Goal: Book appointment/travel/reservation

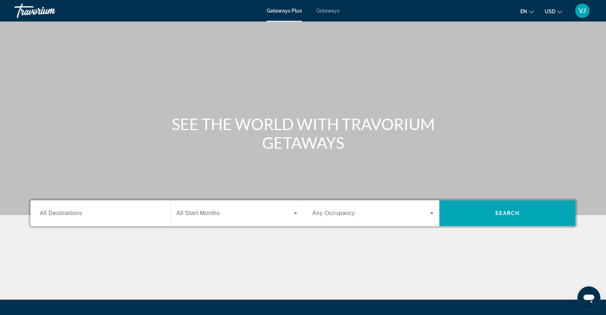
click at [84, 218] on div "Search widget" at bounding box center [100, 213] width 121 height 20
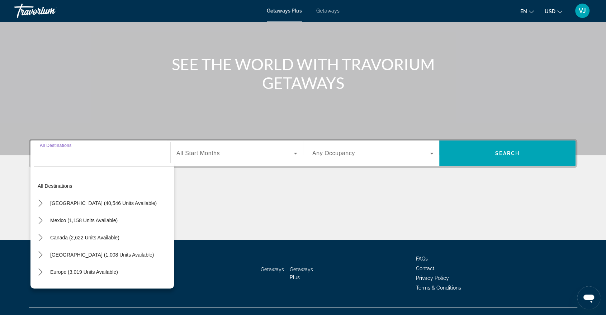
scroll to position [72, 0]
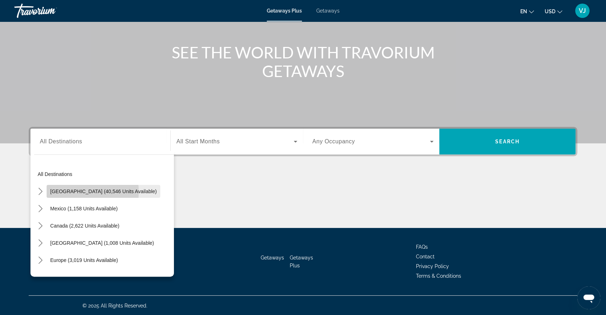
click at [83, 191] on span "[GEOGRAPHIC_DATA] (40,546 units available)" at bounding box center [103, 192] width 106 height 6
type input "**********"
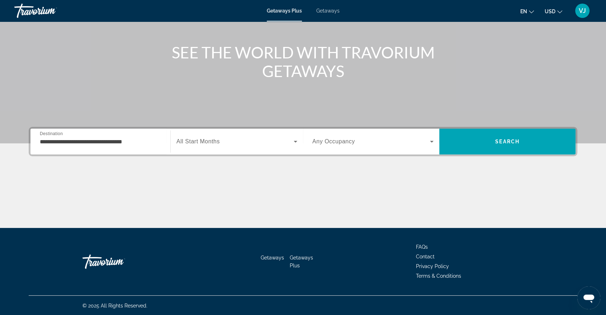
click at [204, 141] on span "All Start Months" at bounding box center [197, 141] width 43 height 6
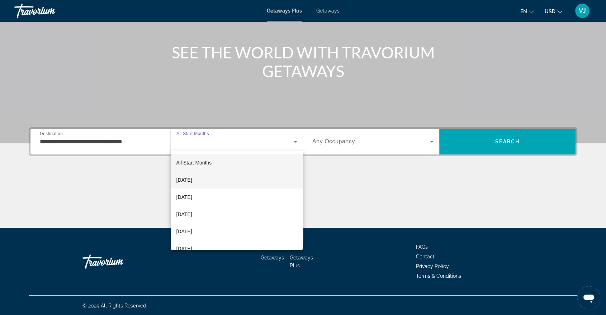
click at [188, 181] on span "[DATE]" at bounding box center [184, 180] width 16 height 9
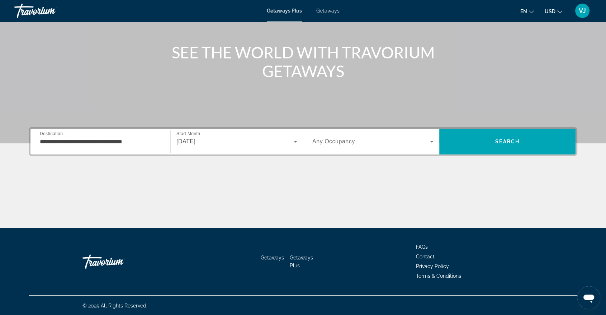
click at [334, 144] on label "Occupancy Any Occupancy" at bounding box center [333, 141] width 43 height 6
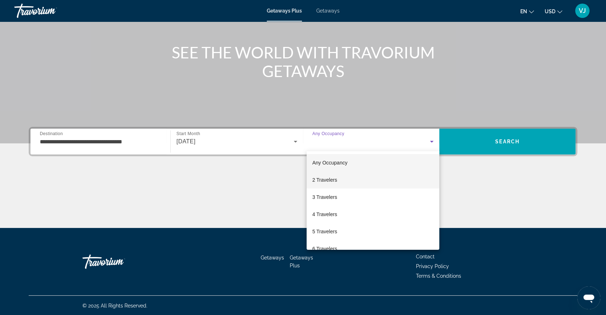
click at [319, 178] on span "2 Travelers" at bounding box center [324, 180] width 25 height 9
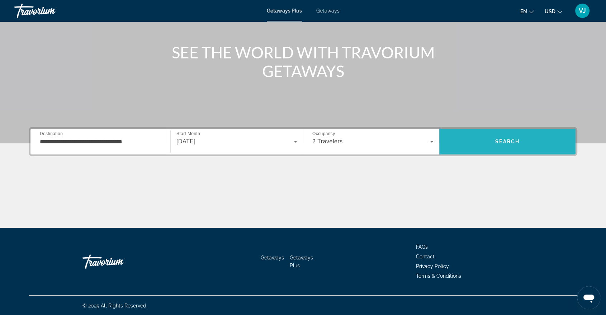
click at [488, 140] on span "Search" at bounding box center [507, 141] width 136 height 17
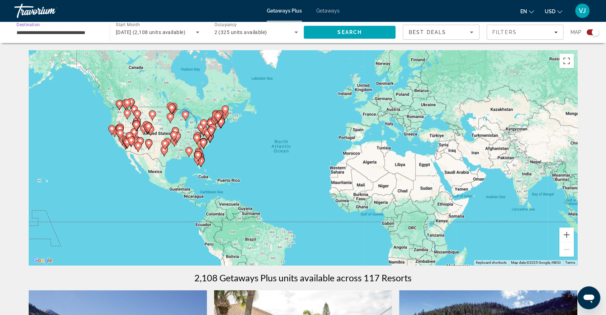
click at [60, 31] on input "**********" at bounding box center [58, 32] width 84 height 9
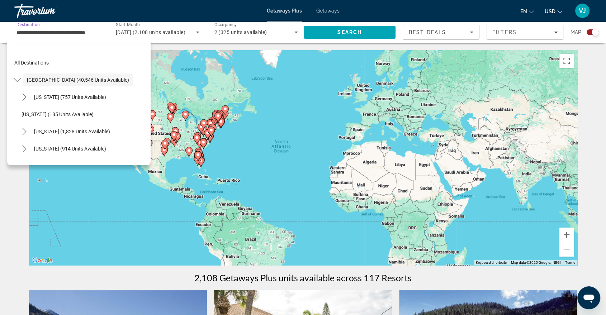
click at [81, 33] on input "**********" at bounding box center [58, 32] width 84 height 9
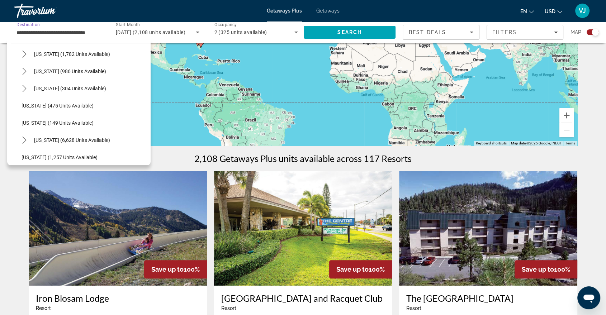
scroll to position [548, 0]
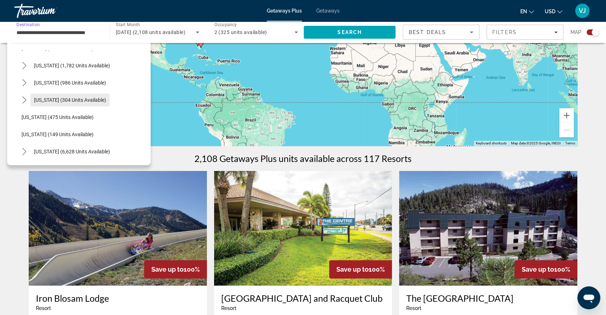
click at [84, 103] on span "Select destination: Texas (304 units available)" at bounding box center [69, 99] width 79 height 17
type input "**********"
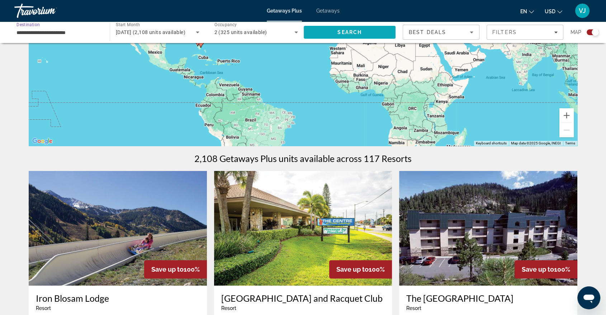
click at [347, 30] on span "Search" at bounding box center [349, 32] width 24 height 6
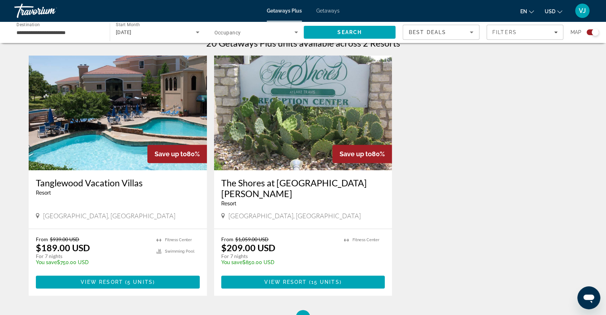
scroll to position [216, 0]
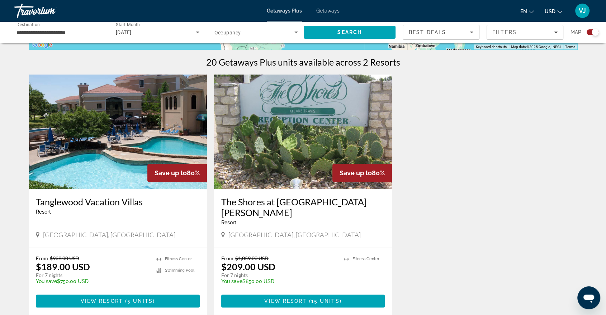
click at [306, 140] on img "Main content" at bounding box center [303, 132] width 178 height 115
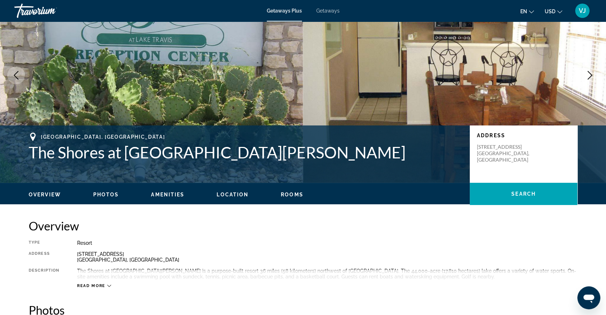
scroll to position [40, 0]
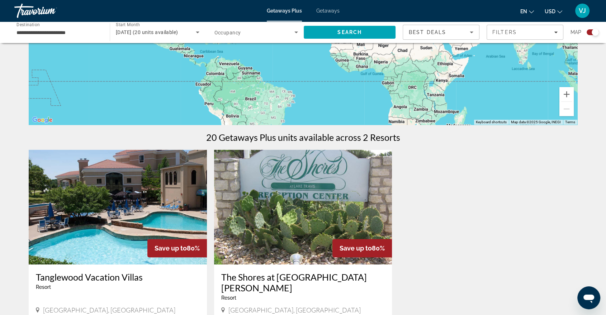
scroll to position [159, 0]
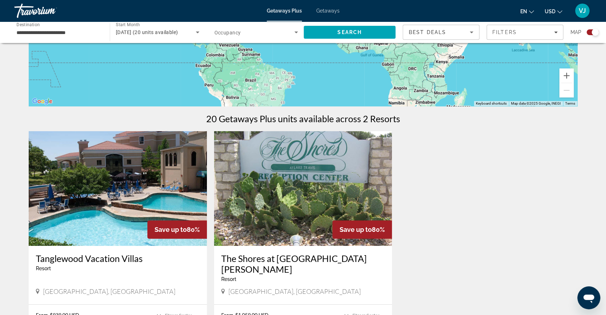
click at [112, 179] on img "Main content" at bounding box center [118, 188] width 178 height 115
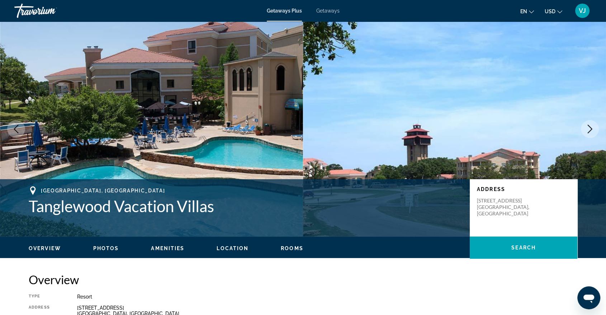
click at [324, 12] on span "Getaways" at bounding box center [327, 11] width 23 height 6
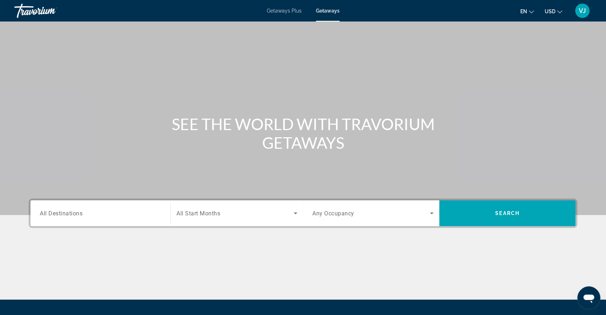
click at [207, 218] on div "Search widget" at bounding box center [236, 213] width 121 height 20
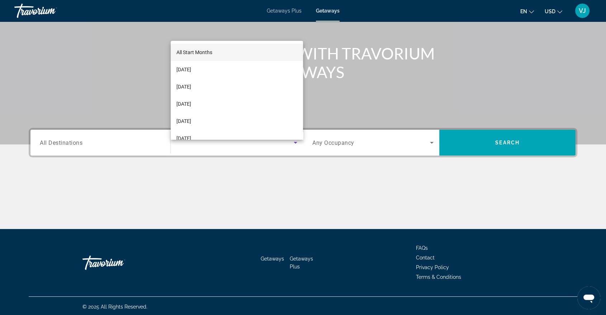
scroll to position [72, 0]
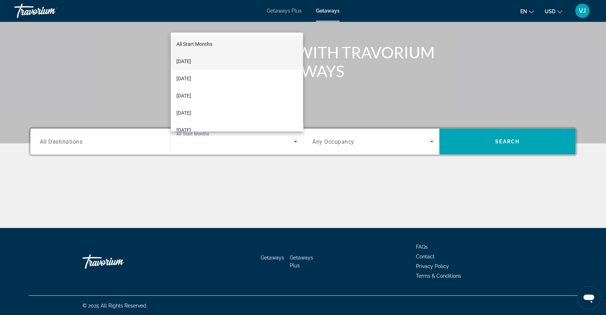
click at [209, 63] on mat-option "[DATE]" at bounding box center [237, 61] width 132 height 17
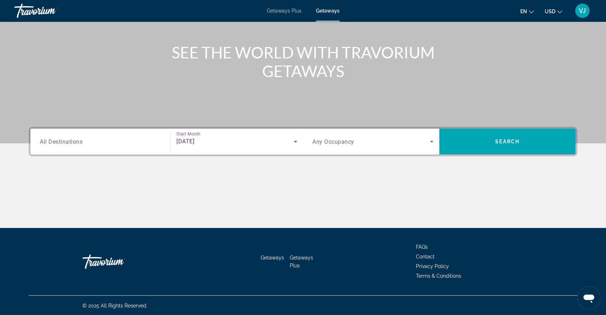
click at [74, 140] on span "All Destinations" at bounding box center [61, 141] width 43 height 7
click at [74, 140] on input "Destination All Destinations" at bounding box center [100, 142] width 121 height 9
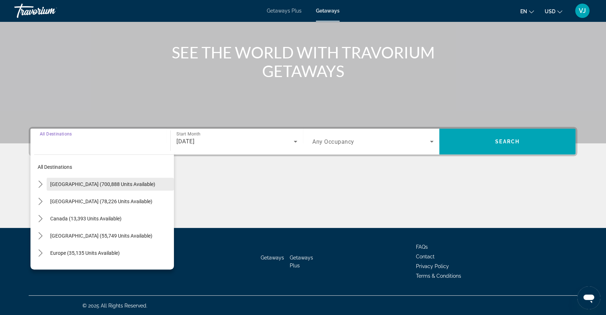
click at [77, 182] on span "[GEOGRAPHIC_DATA] (700,888 units available)" at bounding box center [102, 184] width 105 height 6
type input "**********"
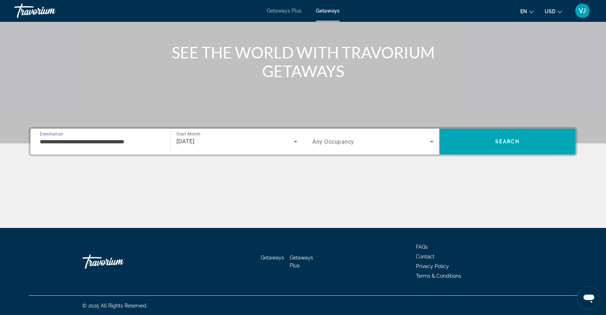
click at [331, 142] on span "Any Occupancy" at bounding box center [333, 141] width 42 height 7
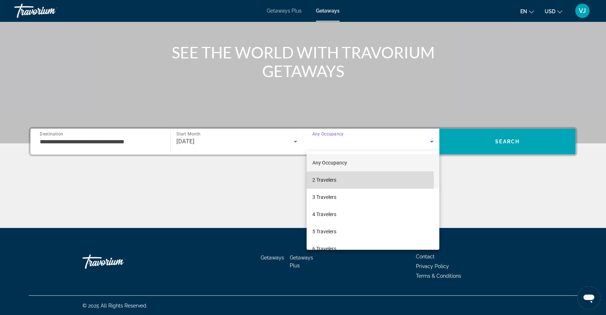
click at [330, 181] on span "2 Travelers" at bounding box center [324, 180] width 24 height 9
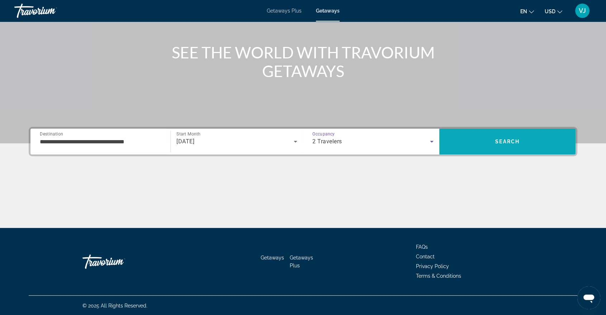
click at [475, 141] on span "Search" at bounding box center [507, 141] width 136 height 17
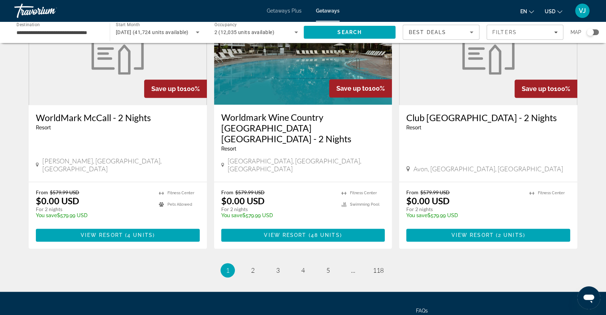
scroll to position [866, 0]
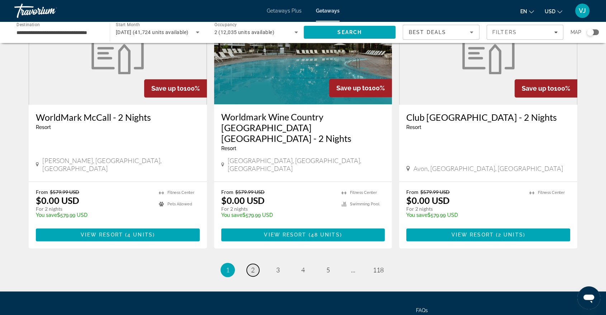
click at [257, 264] on link "page 2" at bounding box center [253, 270] width 13 height 13
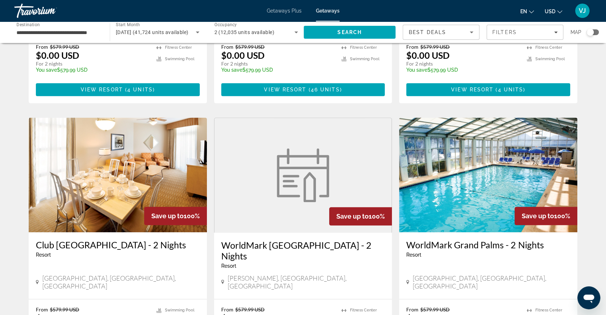
scroll to position [797, 0]
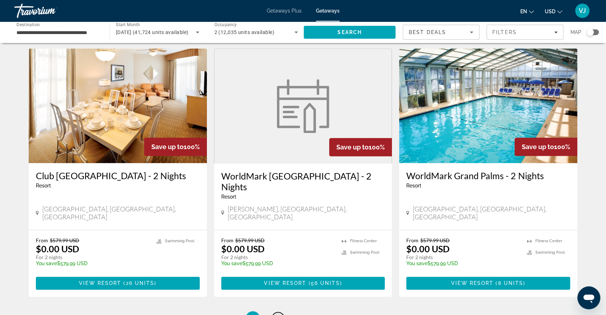
click at [278, 314] on span "3" at bounding box center [278, 318] width 4 height 8
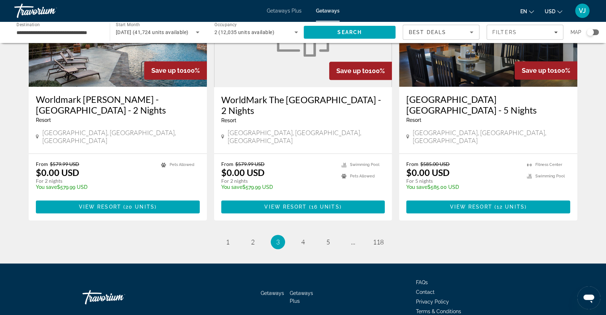
scroll to position [866, 0]
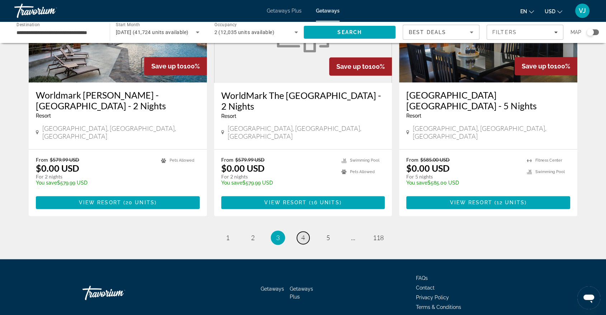
click at [302, 234] on span "4" at bounding box center [303, 238] width 4 height 8
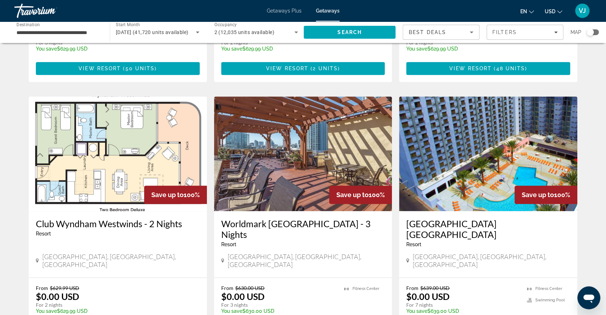
scroll to position [866, 0]
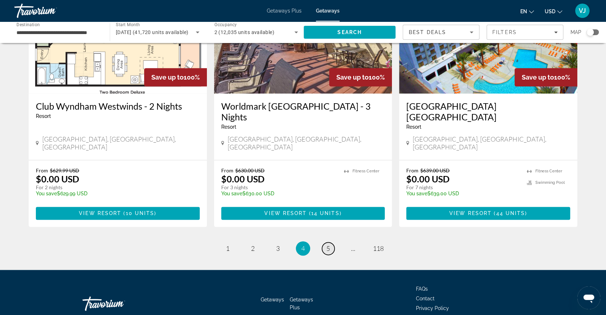
click at [329, 245] on span "5" at bounding box center [328, 249] width 4 height 8
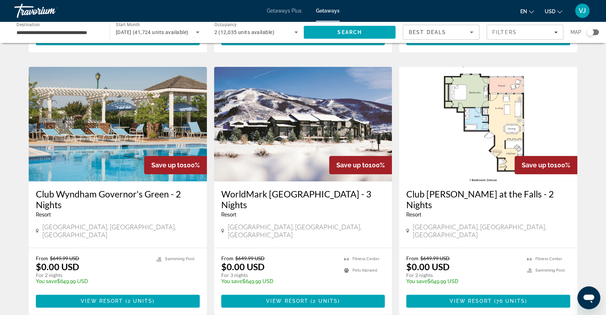
scroll to position [876, 0]
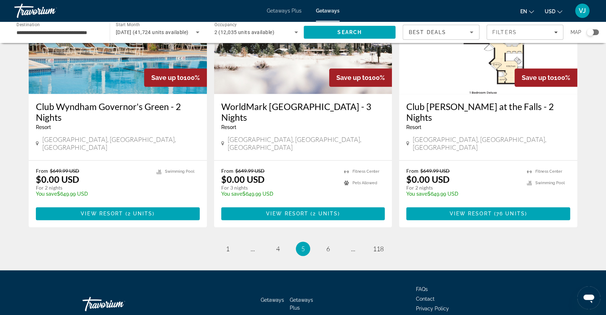
click at [324, 242] on ul "5 / 118 page 1 page ... page 4 You're on page 5 page 6 page ... page 118" at bounding box center [303, 249] width 549 height 14
click at [327, 245] on span "6" at bounding box center [328, 249] width 4 height 8
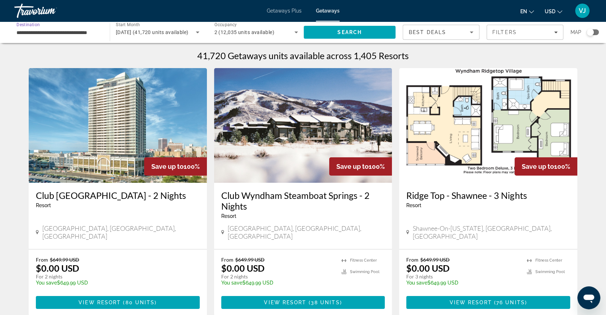
click at [31, 30] on input "**********" at bounding box center [58, 32] width 84 height 9
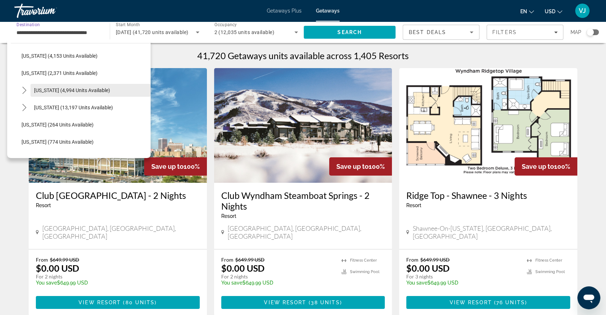
scroll to position [478, 0]
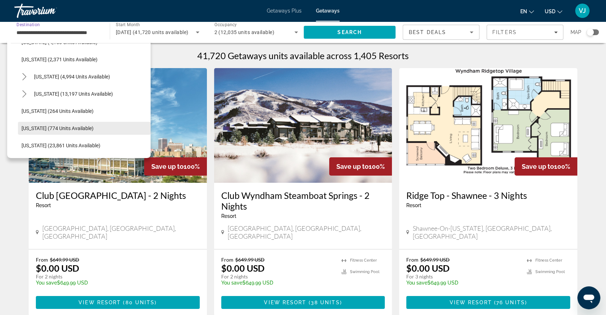
click at [63, 126] on span "[US_STATE] (774 units available)" at bounding box center [58, 128] width 72 height 6
type input "**********"
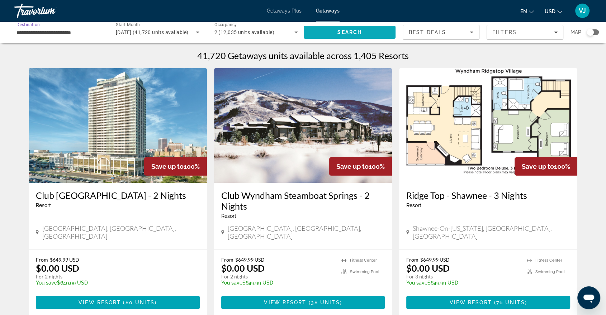
click at [338, 30] on span "Search" at bounding box center [349, 32] width 24 height 6
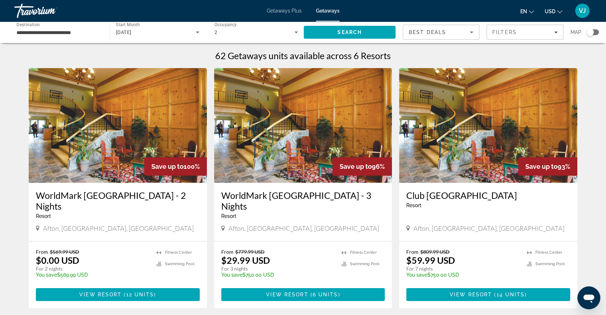
click at [107, 138] on img "Main content" at bounding box center [118, 125] width 178 height 115
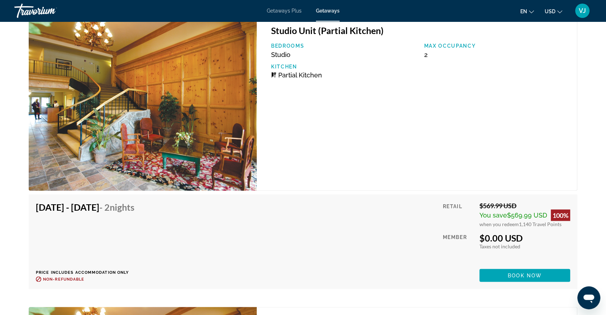
scroll to position [1394, 0]
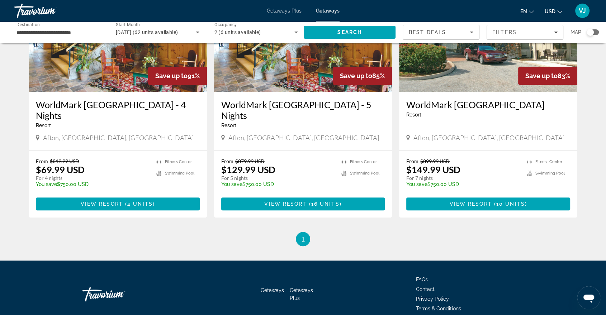
scroll to position [357, 0]
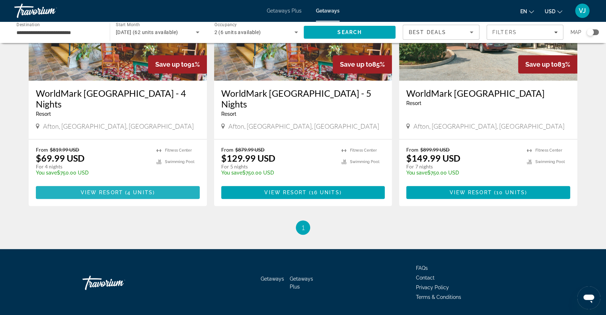
click at [129, 190] on span "4 units" at bounding box center [139, 193] width 25 height 6
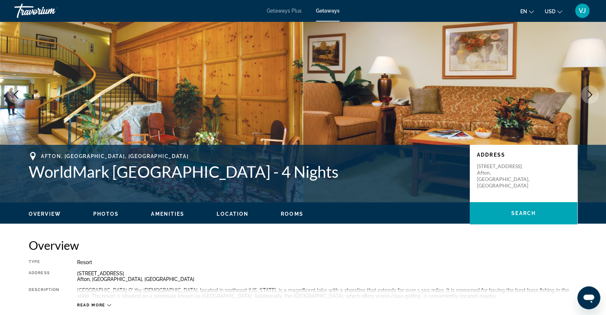
scroll to position [3, 0]
